Goal: Navigation & Orientation: Find specific page/section

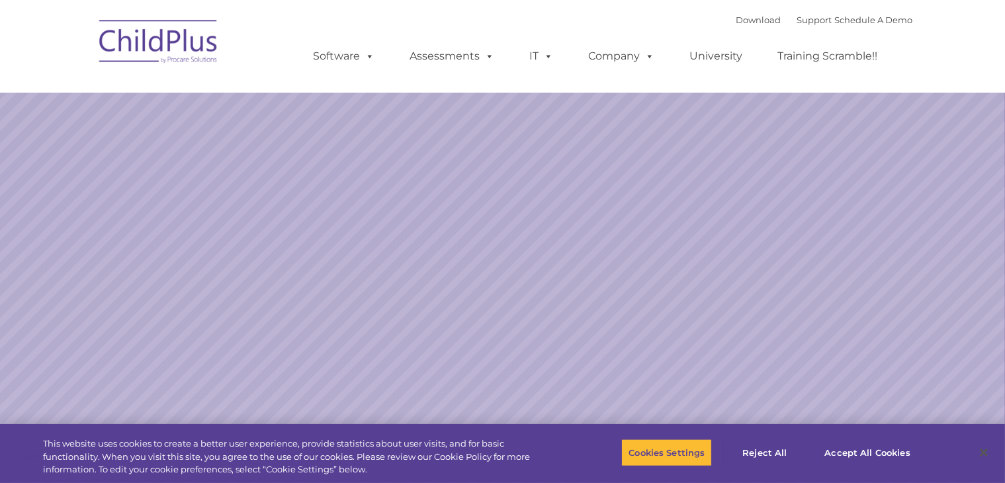
select select "MEDIUM"
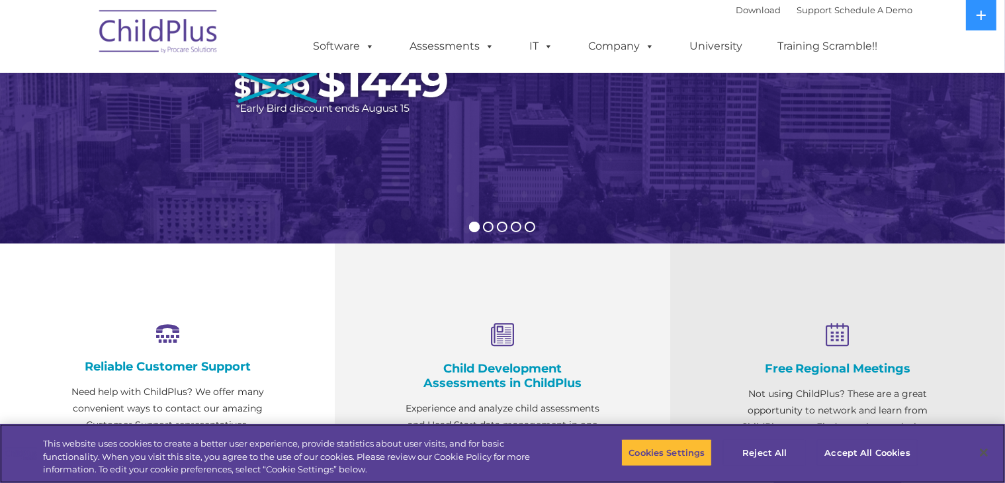
scroll to position [463, 0]
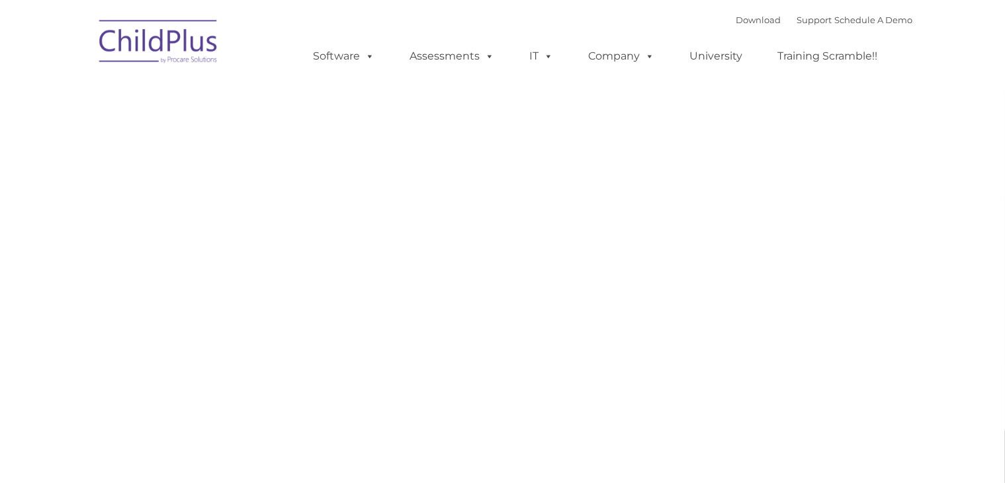
type input ""
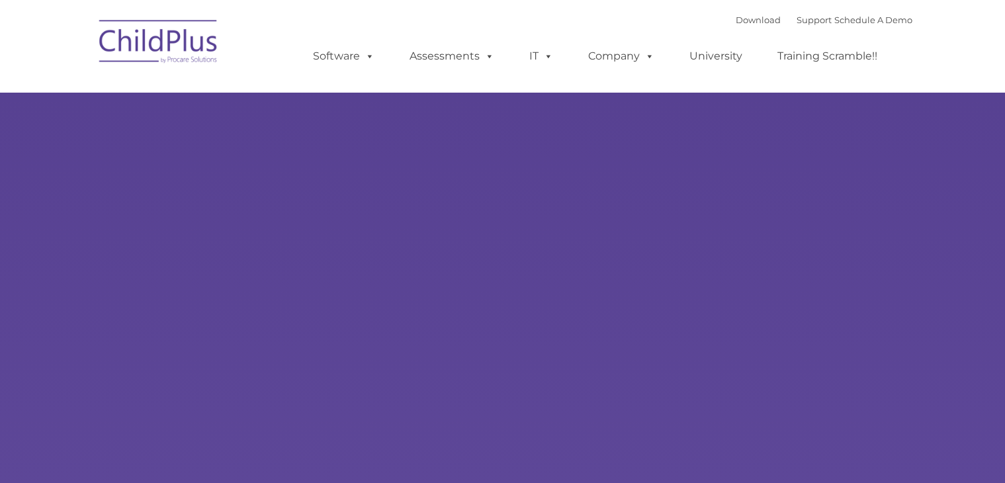
type input ""
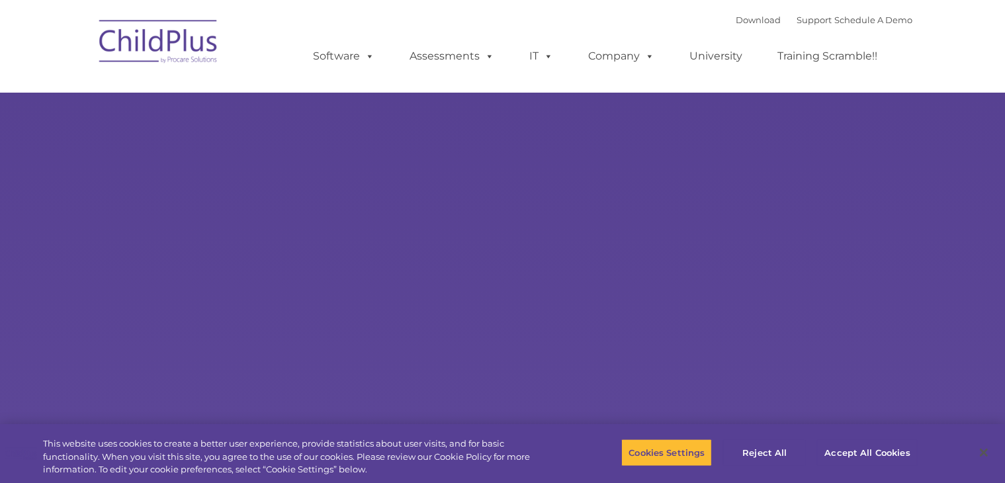
select select "MEDIUM"
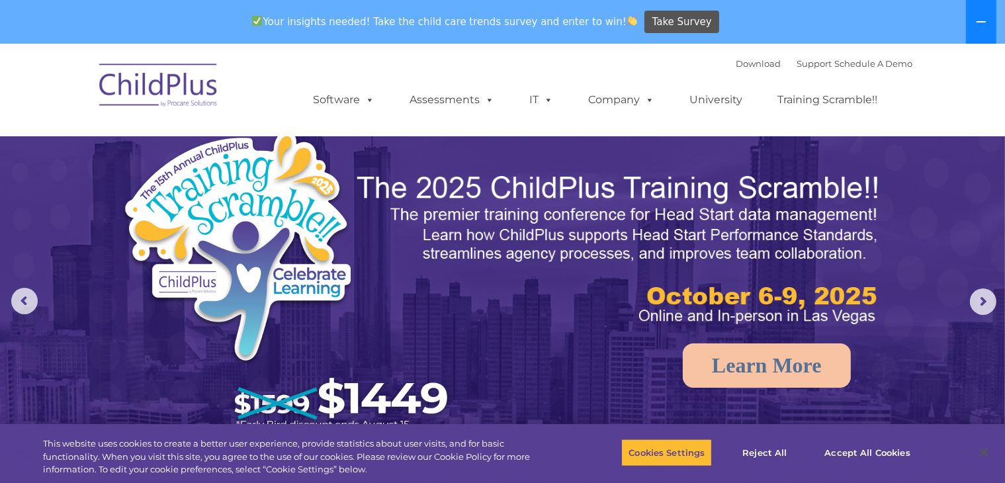
click at [983, 31] on button at bounding box center [981, 22] width 30 height 44
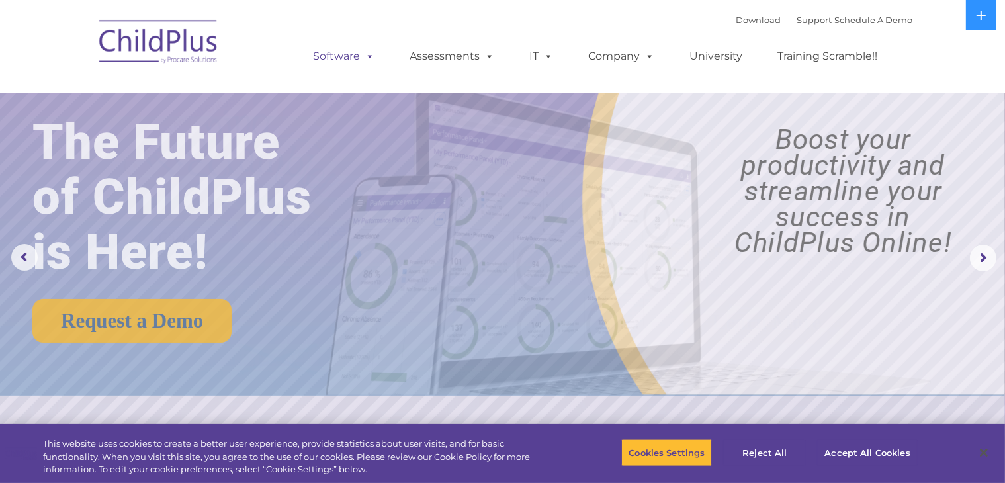
click at [362, 55] on span at bounding box center [368, 56] width 15 height 13
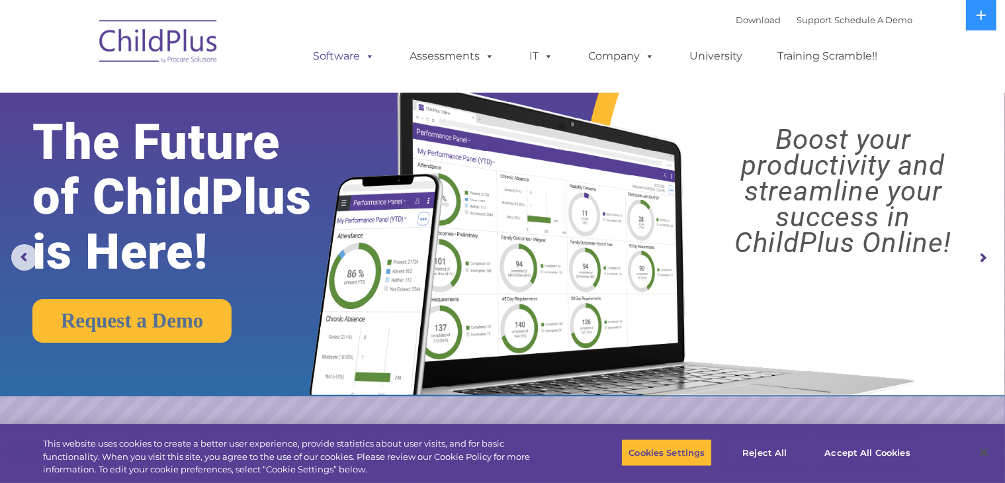
click at [362, 55] on span at bounding box center [368, 56] width 15 height 13
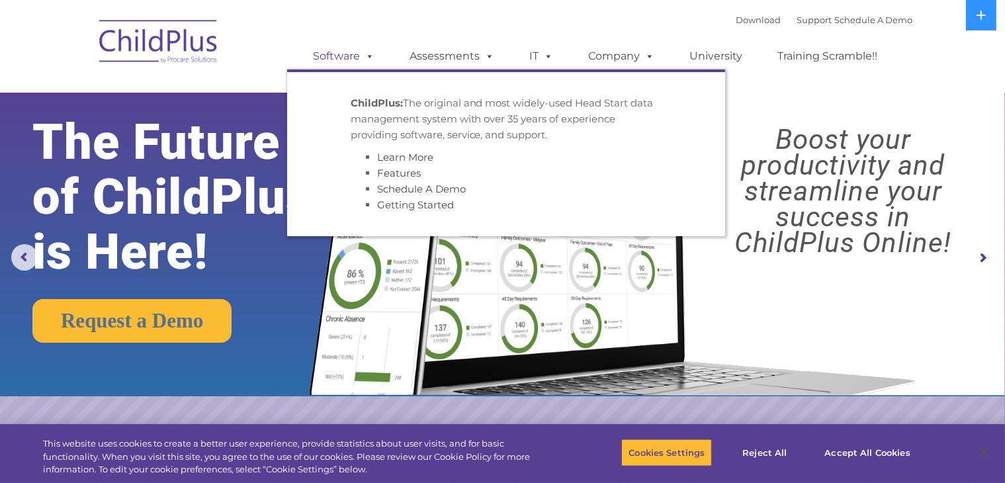
click at [362, 55] on span at bounding box center [368, 56] width 15 height 13
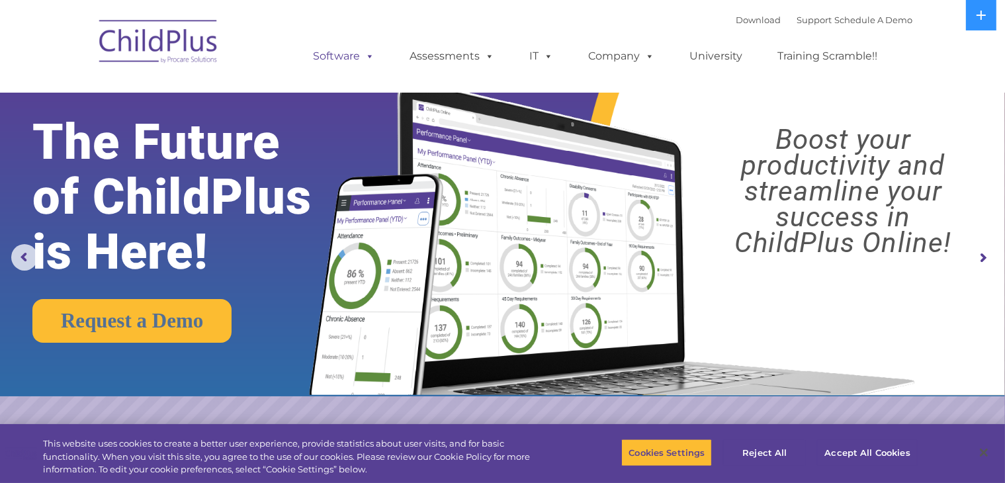
click at [361, 57] on span at bounding box center [368, 56] width 15 height 13
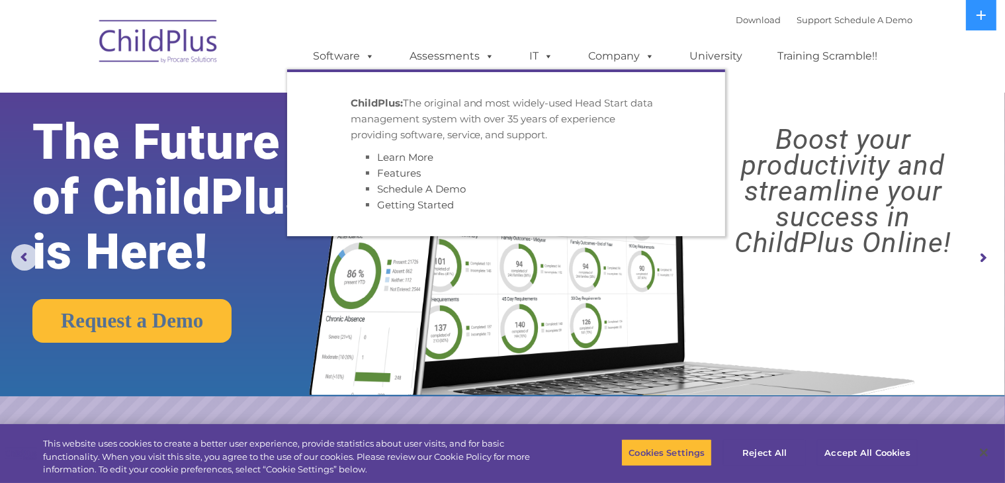
click at [380, 97] on strong "ChildPlus:" at bounding box center [377, 103] width 52 height 13
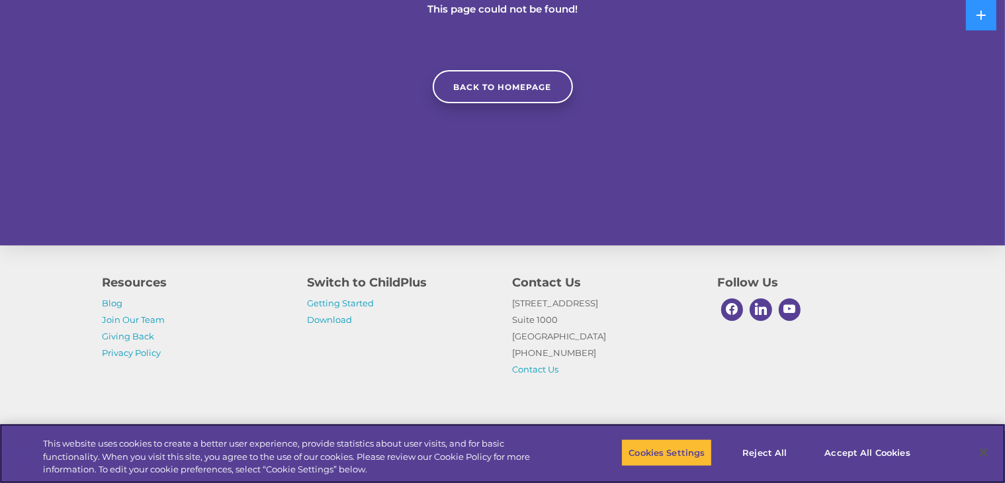
scroll to position [283, 0]
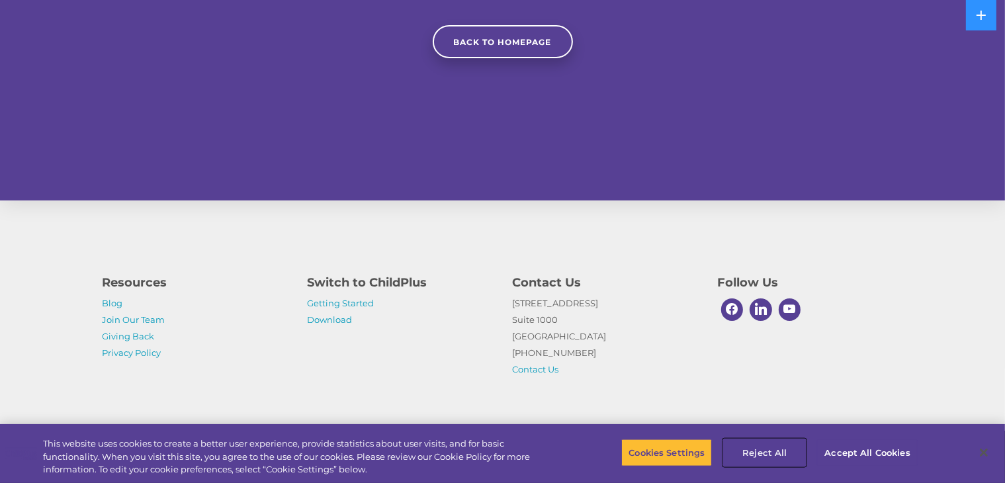
click at [760, 453] on button "Reject All" at bounding box center [764, 453] width 83 height 28
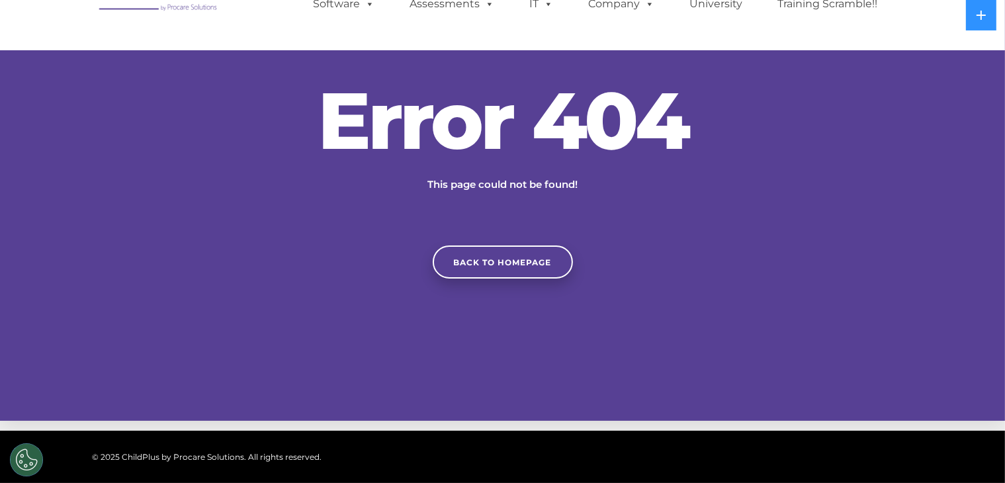
scroll to position [0, 0]
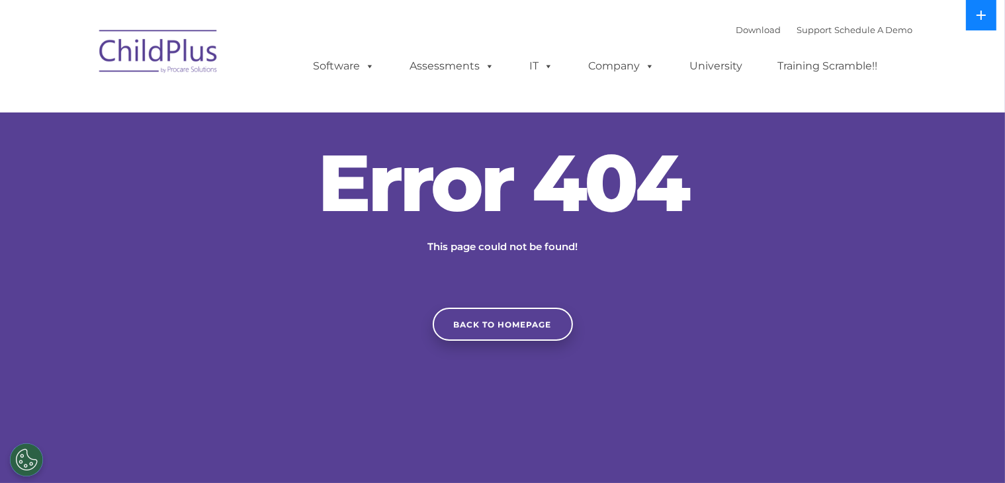
click at [983, 1] on button at bounding box center [981, 15] width 30 height 30
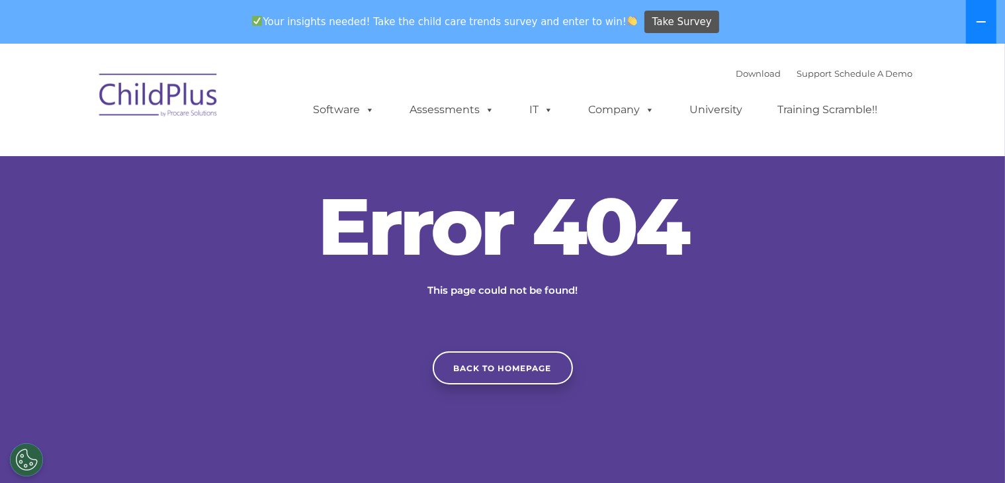
click at [983, 1] on button at bounding box center [981, 22] width 30 height 44
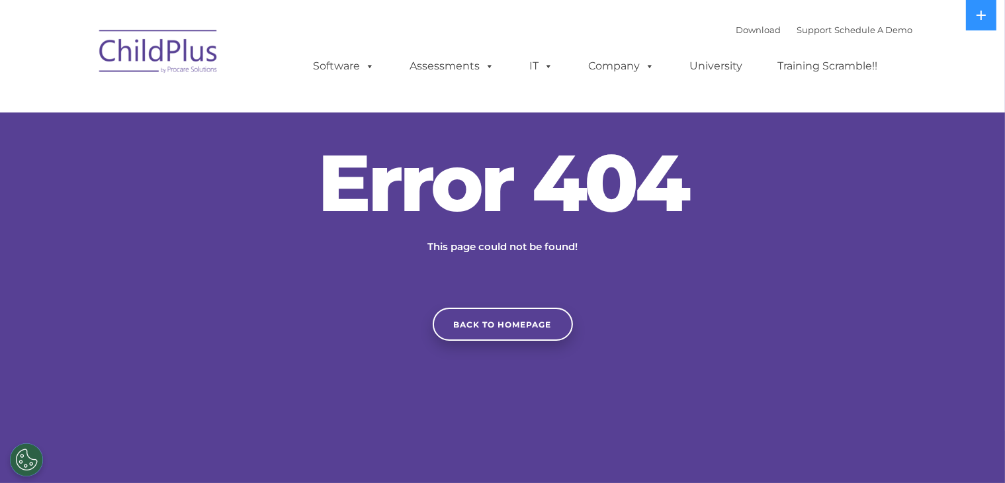
click at [185, 53] on img at bounding box center [159, 54] width 132 height 66
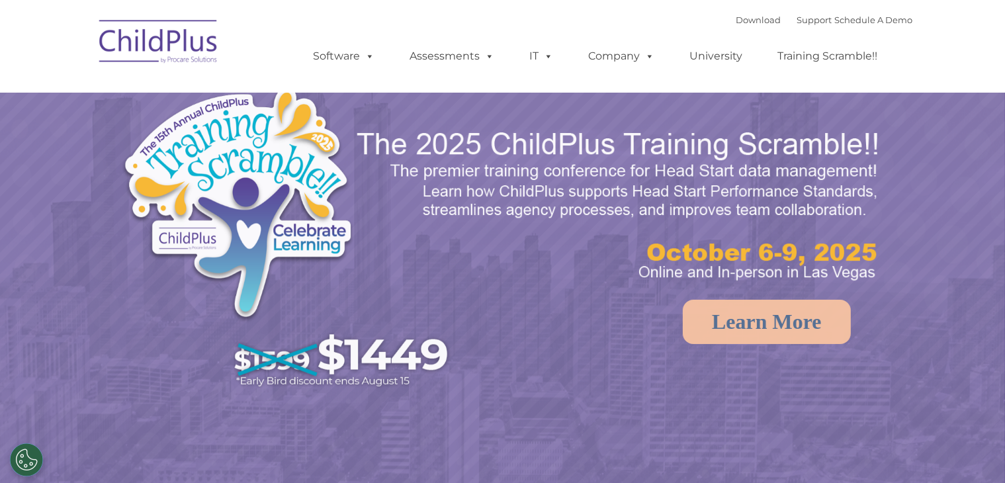
select select "MEDIUM"
